Goal: Information Seeking & Learning: Learn about a topic

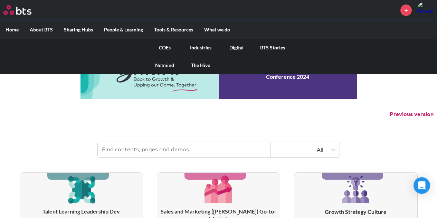
click at [163, 47] on link "COEs" at bounding box center [165, 48] width 36 height 18
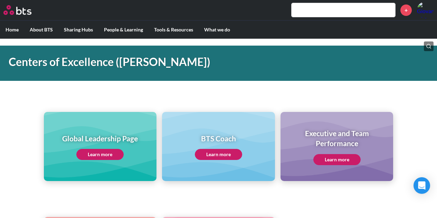
scroll to position [27, 0]
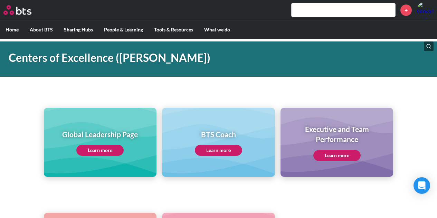
click at [99, 150] on link "Learn more" at bounding box center [99, 150] width 47 height 11
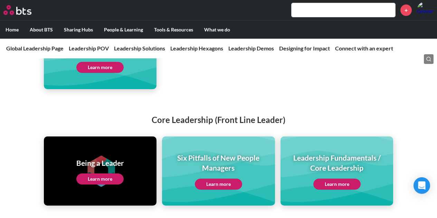
scroll to position [1449, 0]
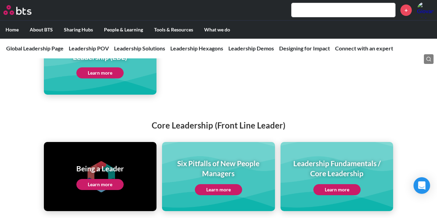
click at [343, 184] on link "Learn more" at bounding box center [337, 189] width 47 height 11
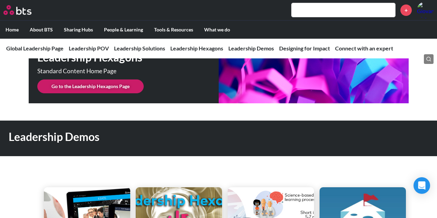
scroll to position [1767, 0]
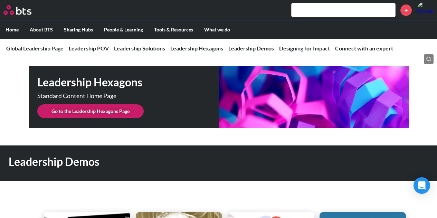
click at [96, 106] on link "Go to the Leadership Hexagons Page" at bounding box center [90, 111] width 106 height 14
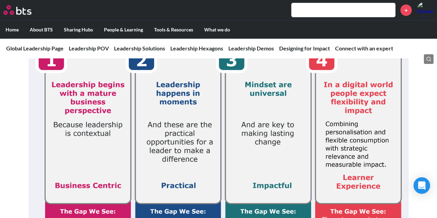
scroll to position [166, 0]
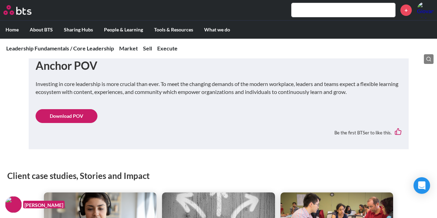
scroll to position [361, 0]
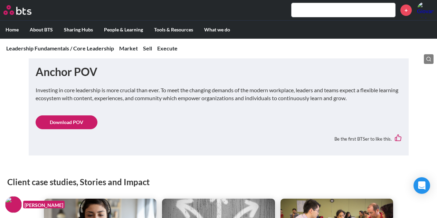
click at [67, 124] on link "Download POV" at bounding box center [67, 122] width 62 height 14
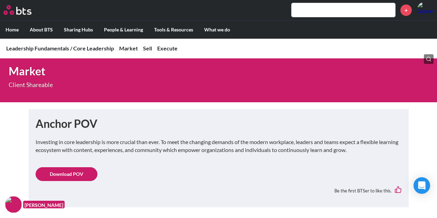
scroll to position [343, 0]
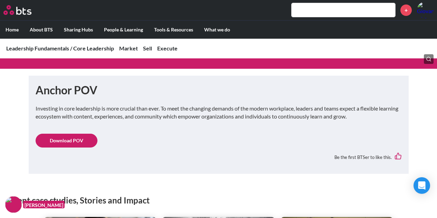
click at [62, 140] on link "Download POV" at bounding box center [67, 141] width 62 height 14
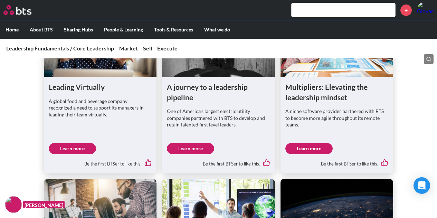
scroll to position [533, 0]
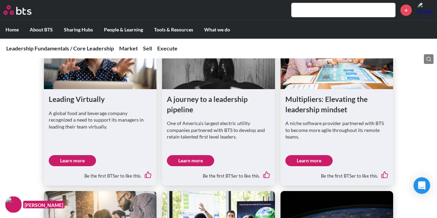
click at [190, 161] on link "Learn more" at bounding box center [190, 160] width 47 height 11
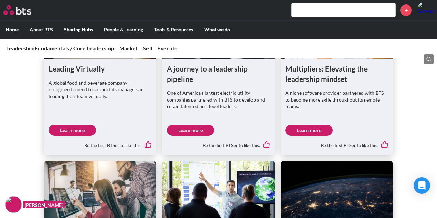
scroll to position [567, 0]
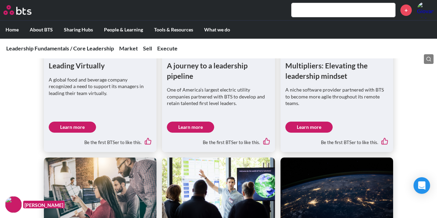
click at [313, 126] on link "Learn more" at bounding box center [309, 127] width 47 height 11
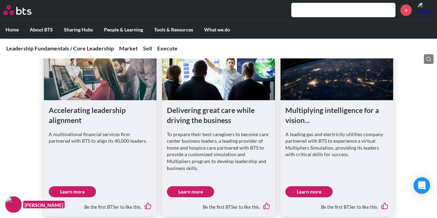
scroll to position [711, 0]
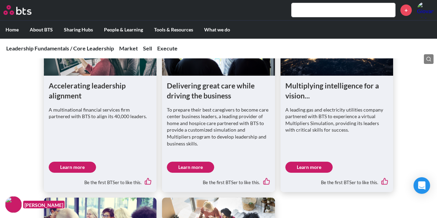
click at [75, 165] on link "Learn more" at bounding box center [72, 167] width 47 height 11
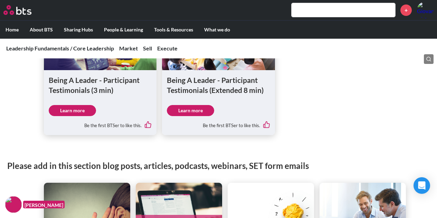
scroll to position [971, 0]
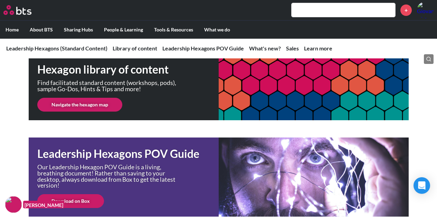
scroll to position [128, 0]
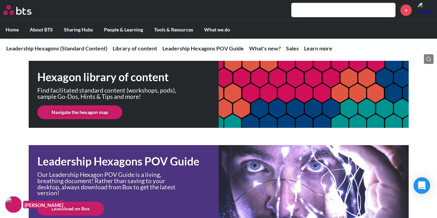
click at [97, 113] on link "Navigate the hexagon map" at bounding box center [79, 112] width 85 height 14
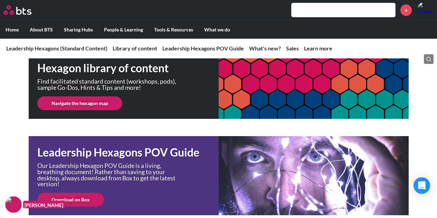
scroll to position [147, 0]
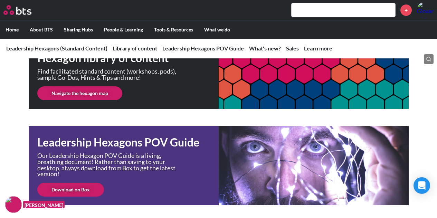
click at [81, 193] on link "Download on Box" at bounding box center [70, 190] width 67 height 14
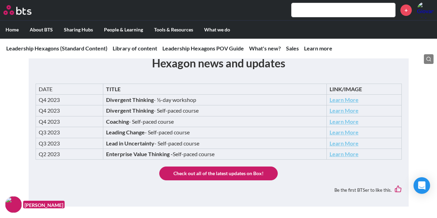
scroll to position [561, 0]
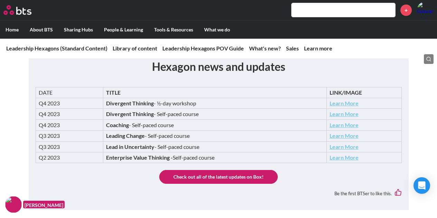
click at [342, 135] on link "Learn More" at bounding box center [344, 135] width 29 height 7
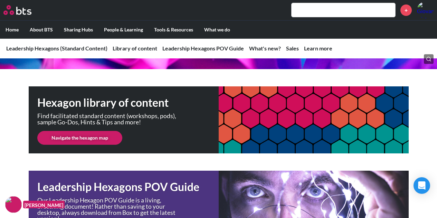
scroll to position [0, 0]
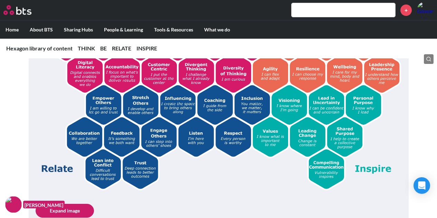
scroll to position [205, 0]
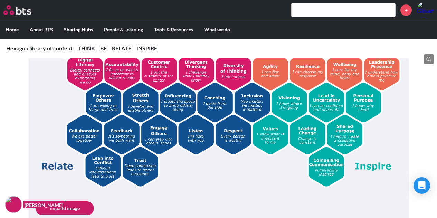
click at [104, 103] on img at bounding box center [219, 95] width 366 height 185
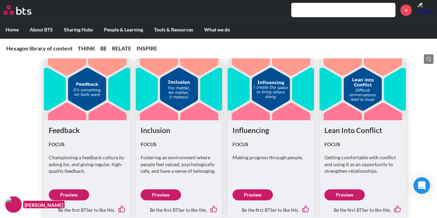
scroll to position [1720, 0]
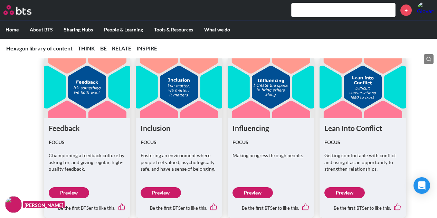
click at [70, 189] on link "Preview" at bounding box center [69, 192] width 40 height 11
